Goal: Task Accomplishment & Management: Use online tool/utility

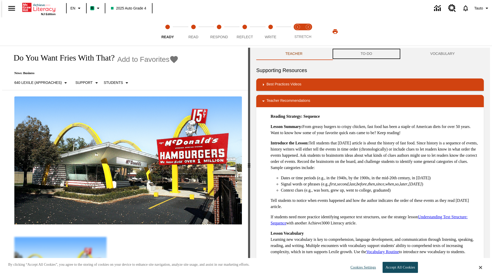
click at [367, 54] on button "TO-DO" at bounding box center [367, 54] width 70 height 12
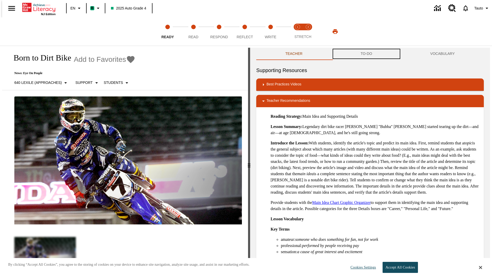
click at [367, 54] on button "TO-DO" at bounding box center [367, 54] width 70 height 12
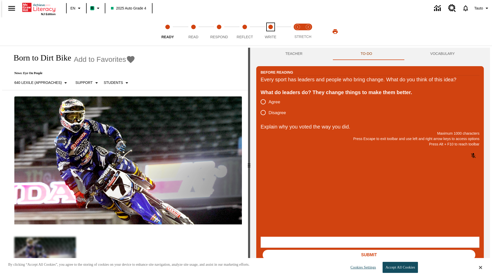
click at [270, 32] on span "Write" at bounding box center [271, 34] width 12 height 9
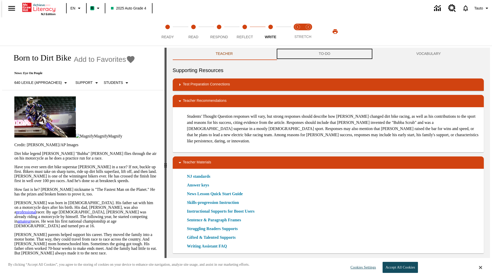
scroll to position [0, 0]
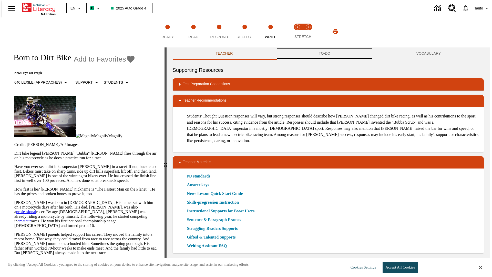
click at [325, 54] on button "TO-DO" at bounding box center [325, 53] width 98 height 12
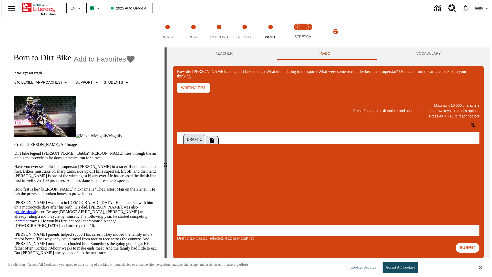
scroll to position [0, 0]
click at [252, 191] on p "One change Stewart brought to dirt bike racing was…" at bounding box center [215, 193] width 73 height 9
click at [188, 171] on span "Copy" at bounding box center [183, 173] width 8 height 4
click at [252, 191] on p "How did Stewart change dirt bike racing? What did he bring to the sport? What w…" at bounding box center [215, 191] width 73 height 5
click at [188, 171] on span "Copy" at bounding box center [183, 173] width 8 height 4
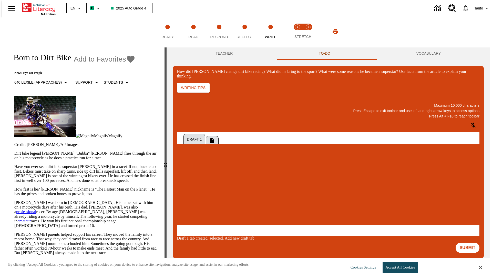
click at [252, 191] on p "How did Stewart change dirt bike racing? What did he bring to the sport? What w…" at bounding box center [215, 191] width 73 height 5
